Goal: Find specific page/section: Find specific page/section

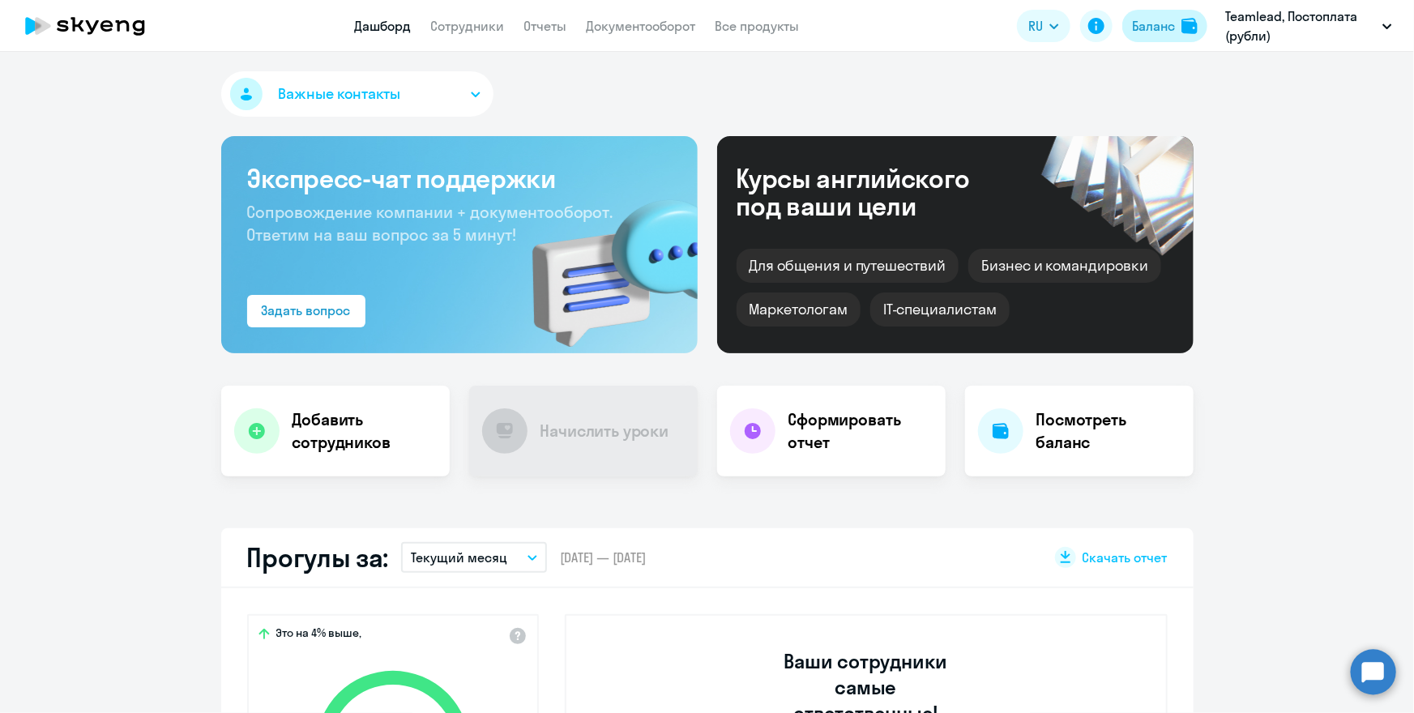
click at [1139, 24] on div "Баланс" at bounding box center [1153, 25] width 43 height 19
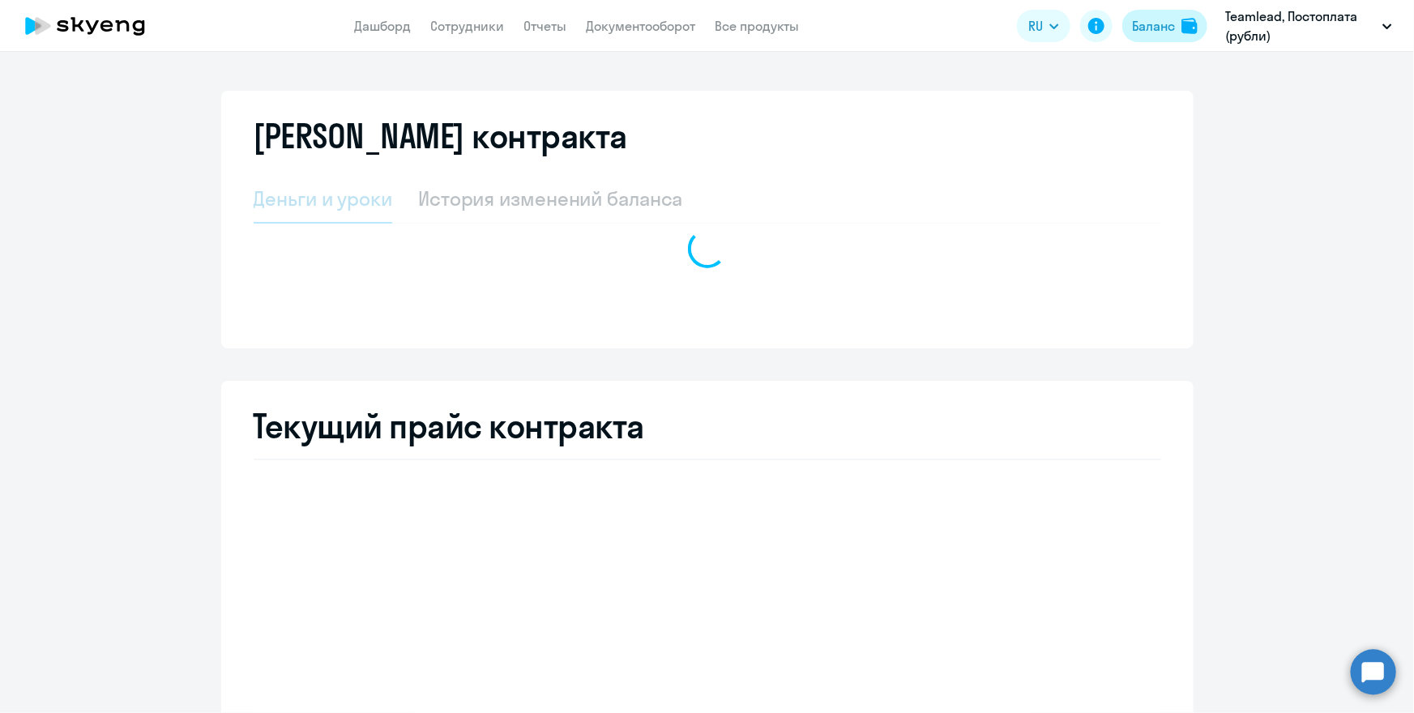
select select "english_adult_not_native_speaker"
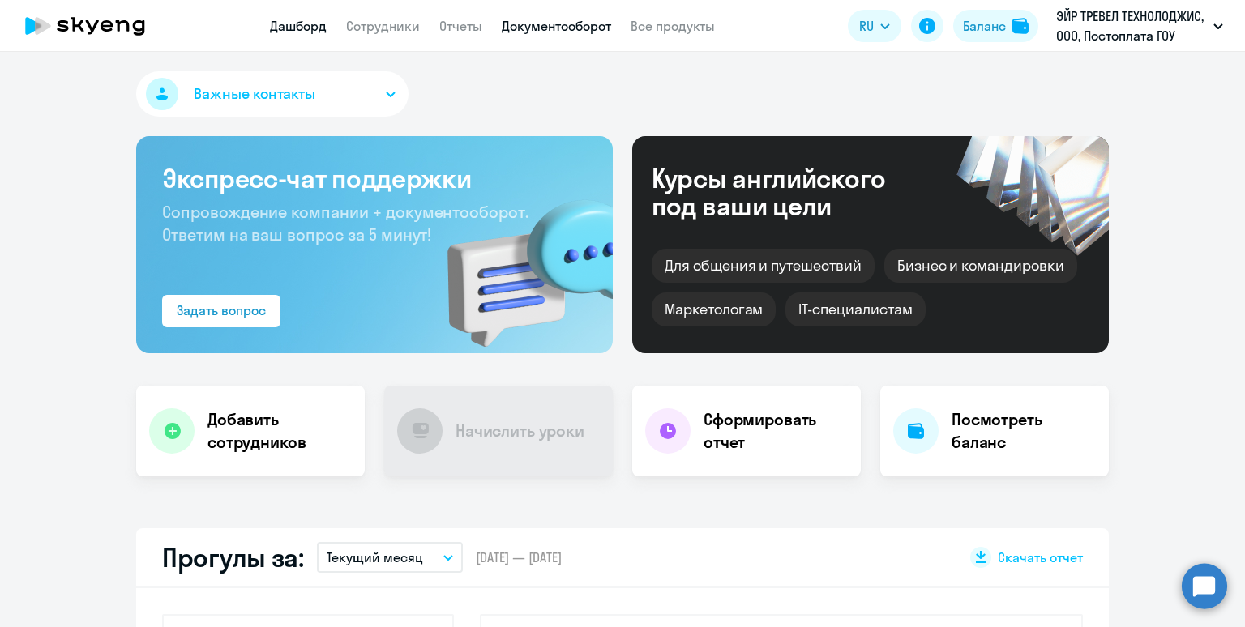
click at [564, 31] on link "Документооборот" at bounding box center [556, 26] width 109 height 16
